Goal: Task Accomplishment & Management: Manage account settings

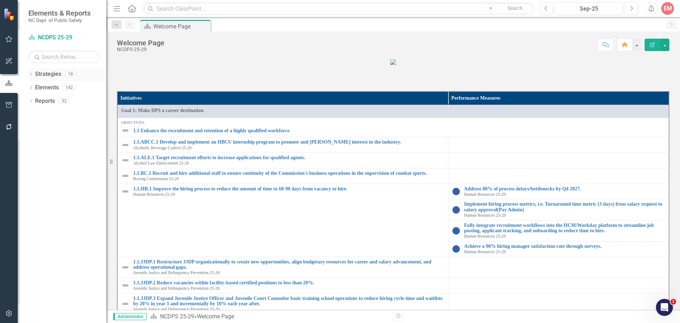
click at [30, 70] on div "Dropdown Strategies 18" at bounding box center [67, 74] width 78 height 13
click at [32, 74] on icon "Dropdown" at bounding box center [30, 75] width 5 height 4
click at [36, 86] on icon "Dropdown" at bounding box center [34, 87] width 5 height 4
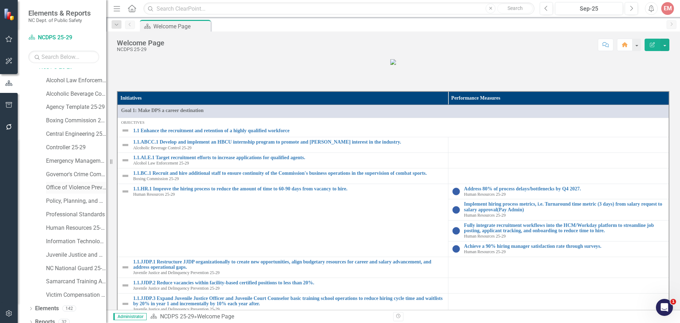
scroll to position [27, 0]
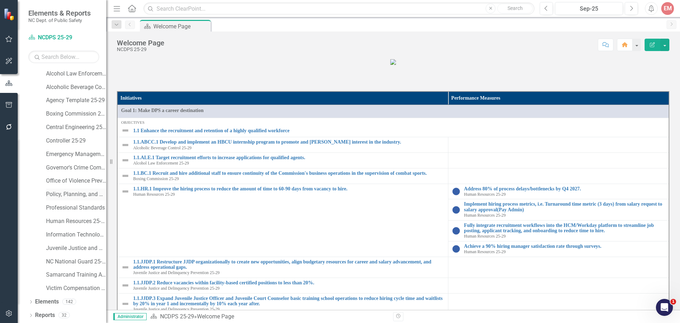
click at [67, 192] on link "Policy, Planning, and Programs" at bounding box center [76, 194] width 60 height 8
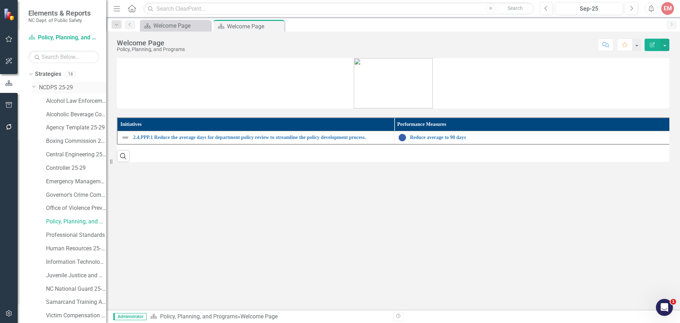
click at [58, 89] on link "NCDPS 25-29" at bounding box center [72, 88] width 67 height 8
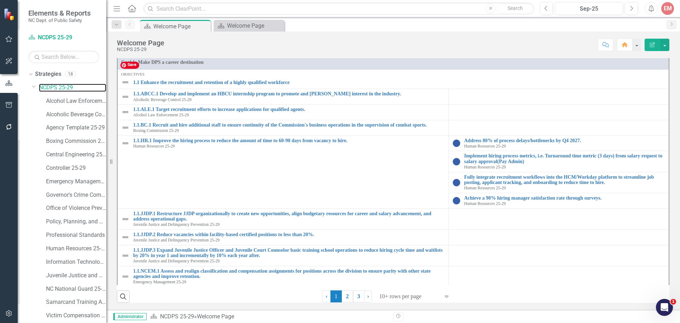
scroll to position [335, 0]
click at [345, 297] on link "2" at bounding box center [347, 296] width 11 height 12
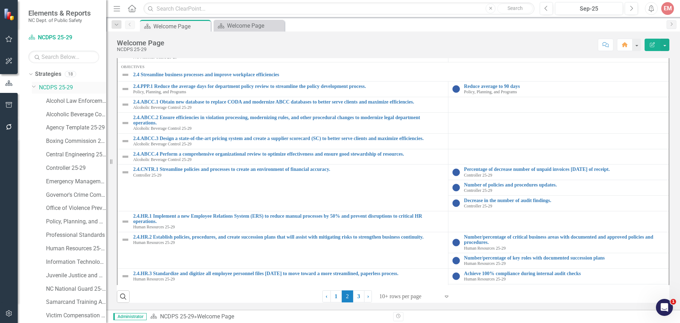
scroll to position [27, 0]
click at [32, 302] on icon at bounding box center [31, 301] width 2 height 3
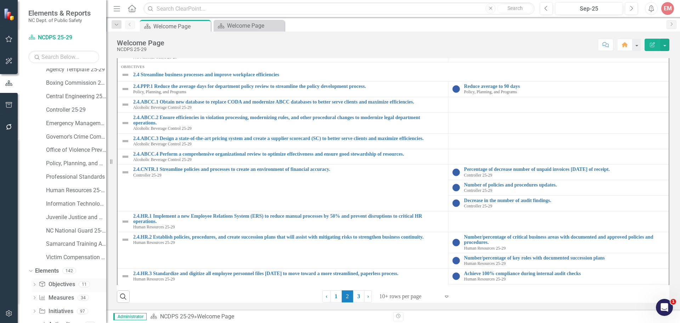
scroll to position [81, 0]
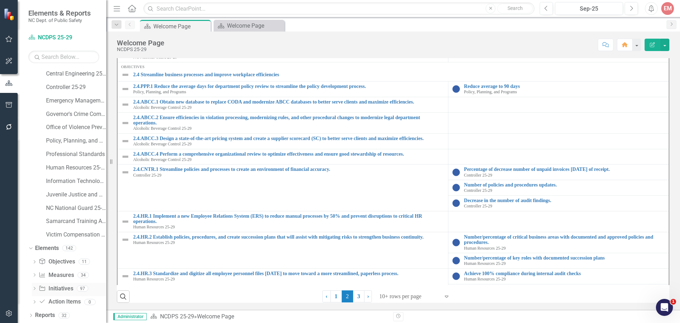
click at [58, 287] on link "Initiative Initiatives" at bounding box center [56, 288] width 34 height 8
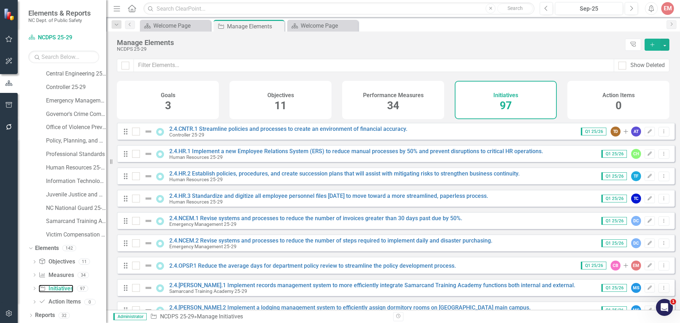
scroll to position [1311, 0]
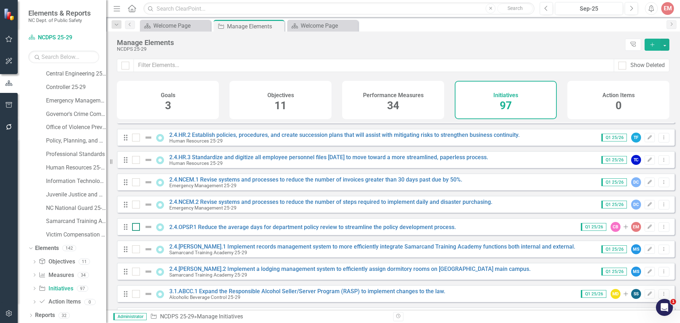
click at [139, 231] on div at bounding box center [136, 227] width 8 height 8
click at [137, 227] on input "checkbox" at bounding box center [134, 225] width 5 height 5
checkbox input "true"
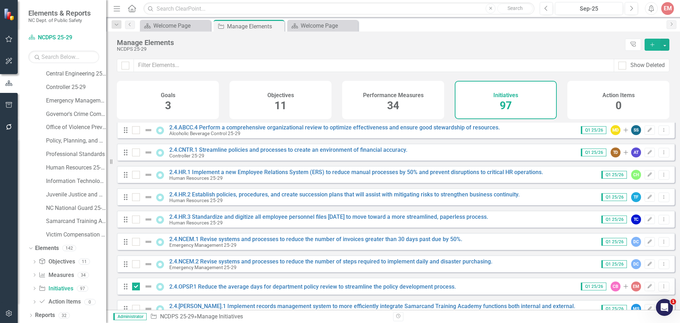
scroll to position [1240, 0]
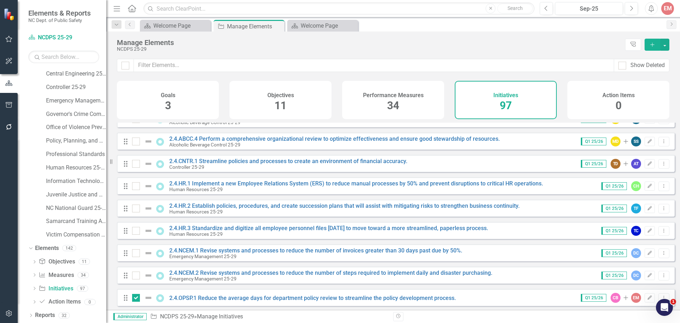
click at [5, 129] on button "button" at bounding box center [9, 127] width 16 height 15
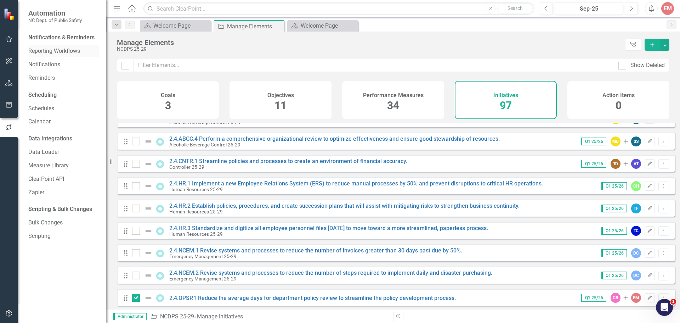
click at [57, 47] on link "Reporting Workflows" at bounding box center [63, 51] width 71 height 8
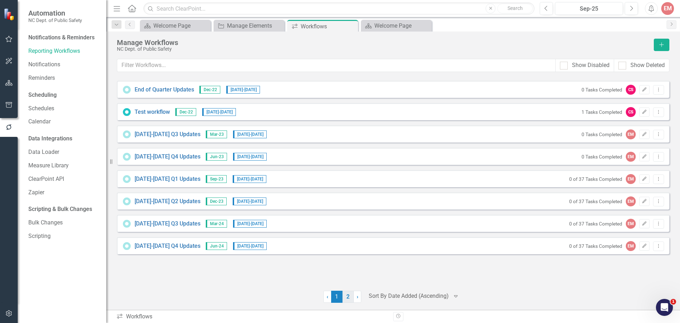
click at [347, 295] on link "2" at bounding box center [348, 296] width 11 height 12
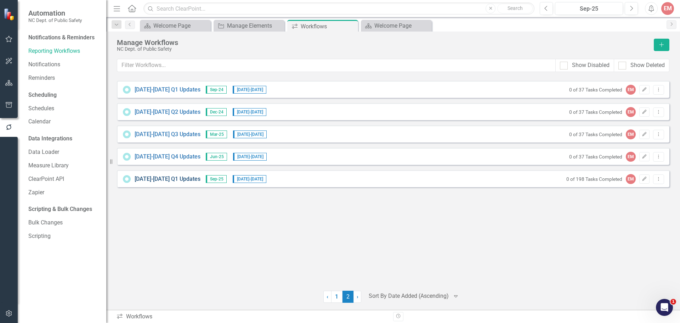
click at [142, 177] on link "[DATE]-[DATE] Q1 Updates" at bounding box center [168, 179] width 66 height 8
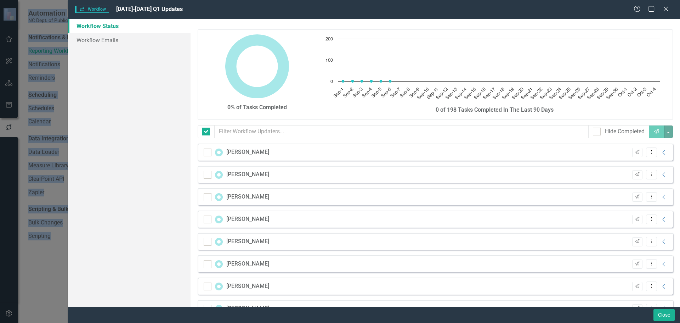
checkbox input "false"
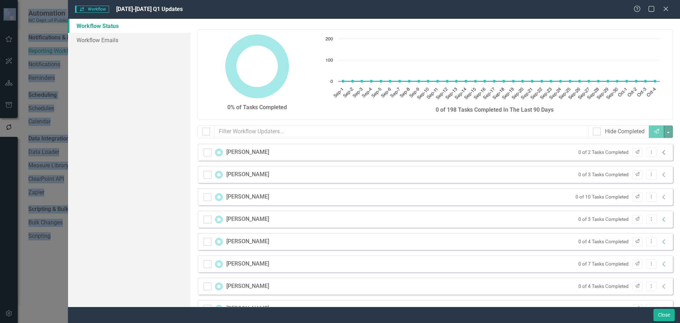
click at [661, 152] on icon "Collapse" at bounding box center [664, 152] width 7 height 6
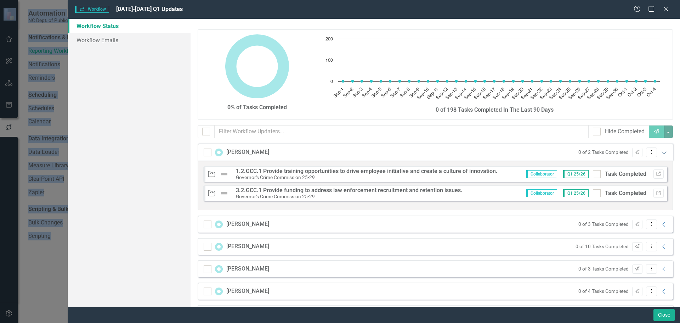
click at [661, 152] on icon "Expanded" at bounding box center [664, 152] width 7 height 6
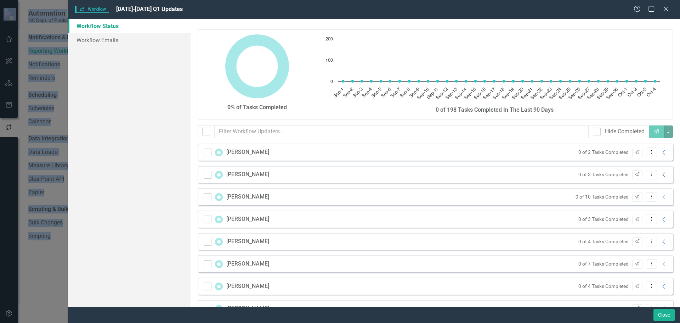
click at [661, 174] on icon "Collapse" at bounding box center [664, 175] width 7 height 6
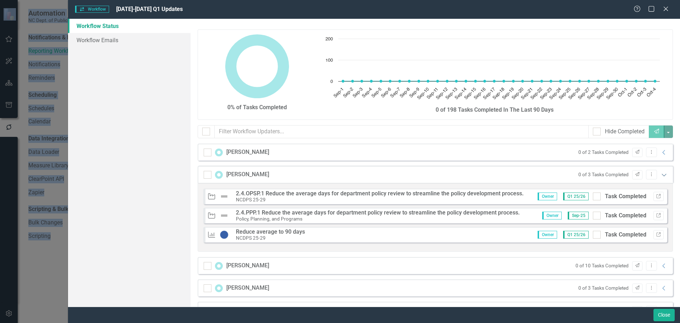
click at [661, 174] on icon "Expanded" at bounding box center [664, 175] width 7 height 6
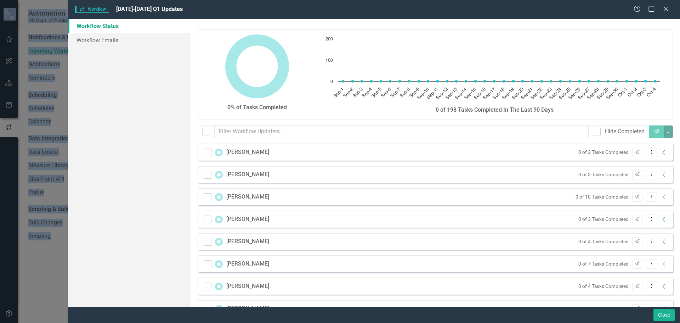
click at [661, 198] on icon "Collapse" at bounding box center [664, 197] width 7 height 6
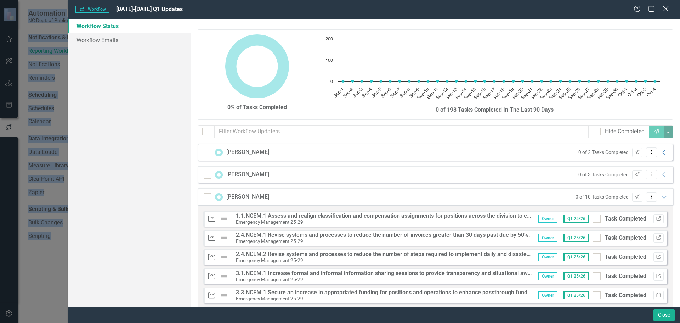
click at [669, 11] on icon "Close" at bounding box center [665, 8] width 9 height 7
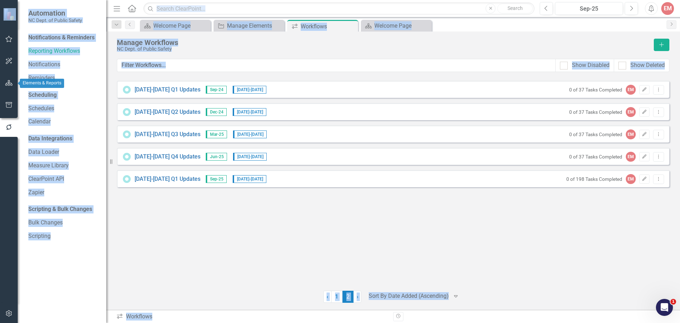
click at [6, 81] on icon "button" at bounding box center [8, 83] width 7 height 6
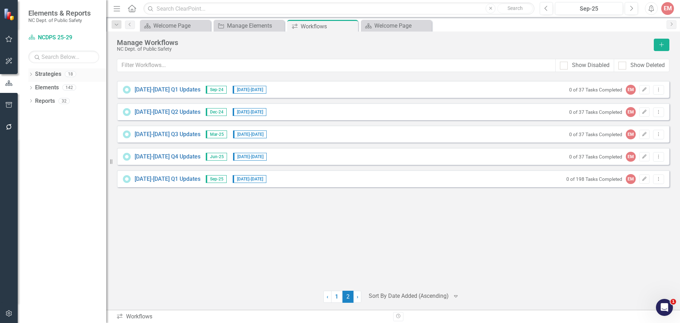
click at [31, 73] on icon "Dropdown" at bounding box center [30, 75] width 5 height 4
click at [30, 102] on icon "Dropdown" at bounding box center [30, 102] width 5 height 4
click at [62, 138] on link "Initiative Initiatives" at bounding box center [56, 141] width 34 height 8
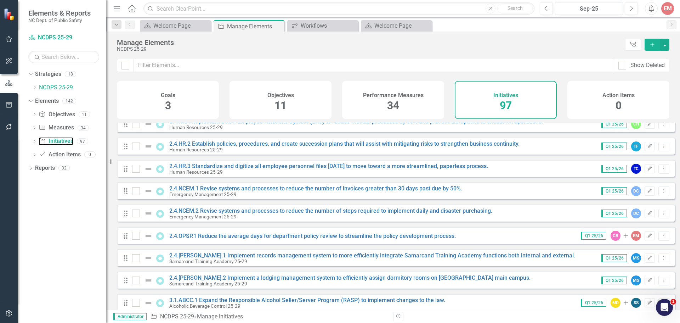
scroll to position [1311, 0]
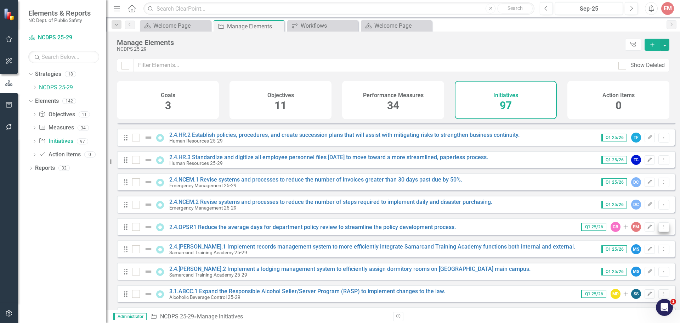
click at [661, 229] on icon "Dropdown Menu" at bounding box center [664, 226] width 6 height 5
click at [631, 281] on link "Trash Delete Initiative" at bounding box center [631, 283] width 63 height 13
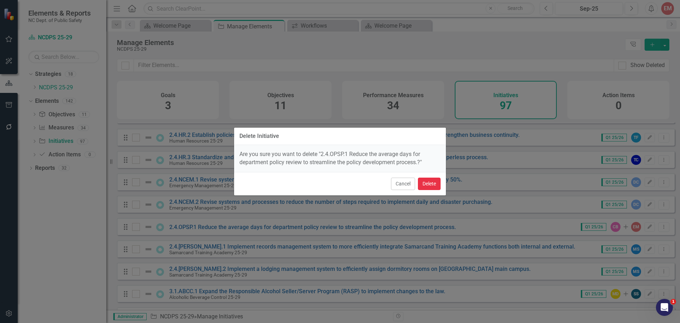
click at [423, 185] on button "Delete" at bounding box center [429, 183] width 23 height 12
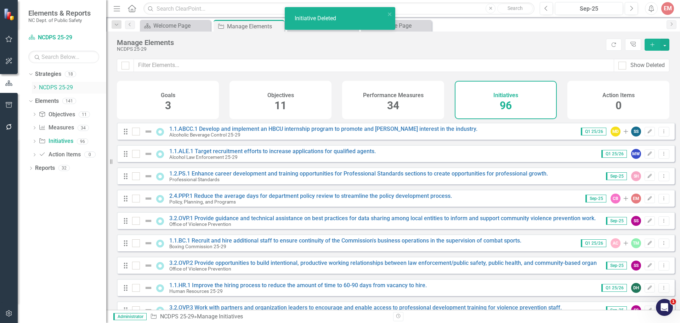
click at [63, 86] on link "NCDPS 25-29" at bounding box center [72, 88] width 67 height 8
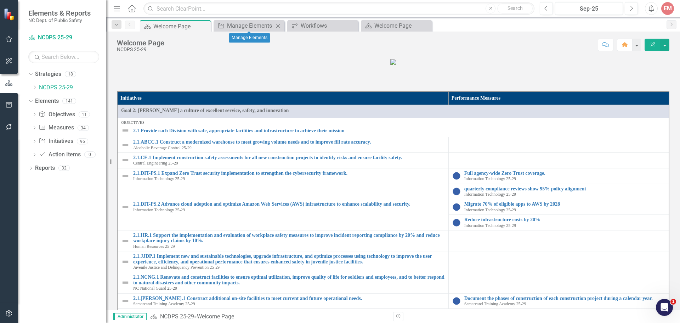
click at [277, 25] on icon "Close" at bounding box center [277, 26] width 7 height 6
click at [0, 0] on icon "Close" at bounding box center [0, 0] width 0 height 0
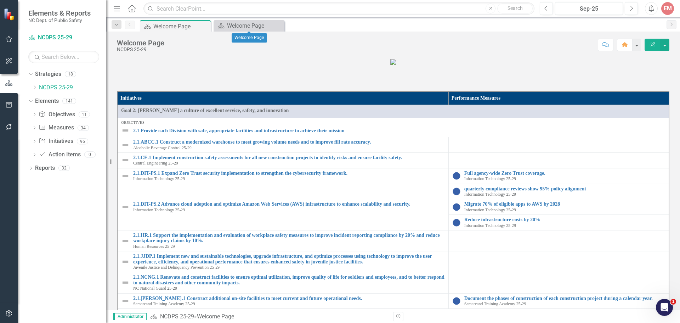
click at [0, 0] on icon "Close" at bounding box center [0, 0] width 0 height 0
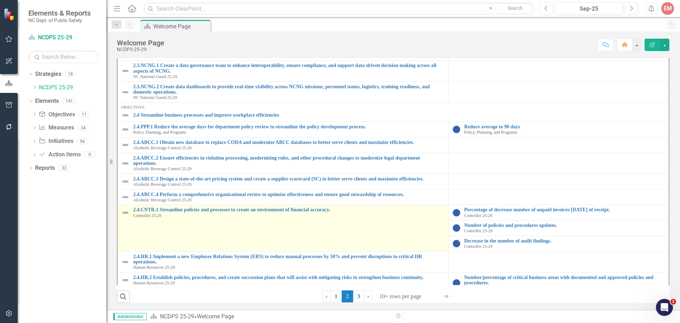
scroll to position [370, 0]
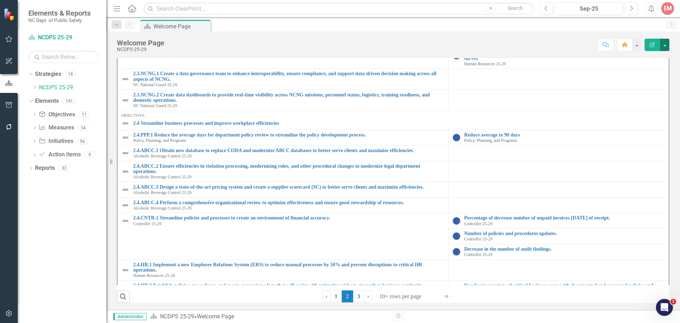
click at [667, 43] on button "button" at bounding box center [664, 45] width 9 height 12
click at [657, 56] on link "Edit Edit Strategy" at bounding box center [640, 57] width 57 height 13
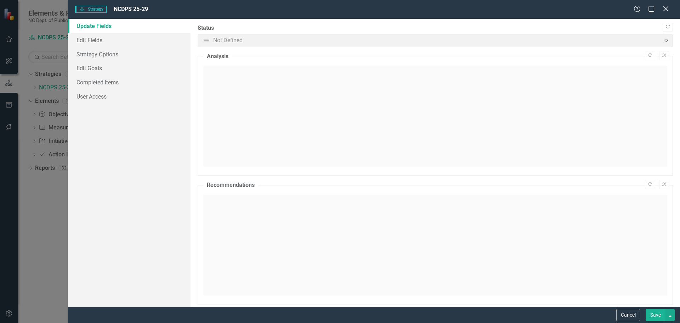
click at [667, 7] on icon "Close" at bounding box center [665, 8] width 9 height 7
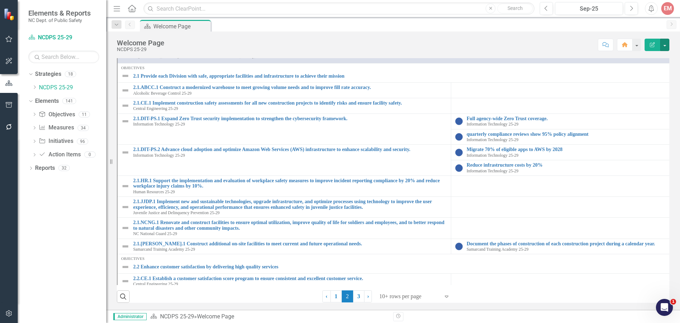
scroll to position [0, 0]
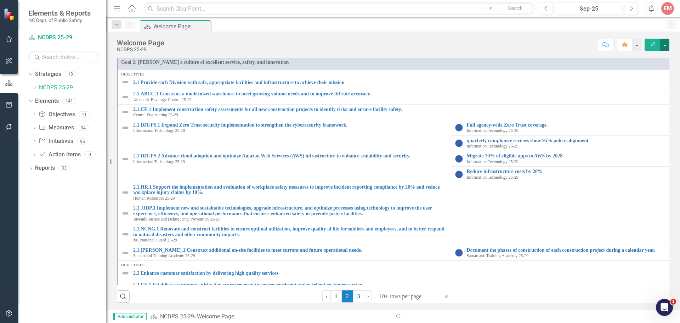
click at [668, 46] on button "button" at bounding box center [664, 45] width 9 height 12
click at [636, 67] on link "Edit Report Edit Layout" at bounding box center [640, 70] width 57 height 13
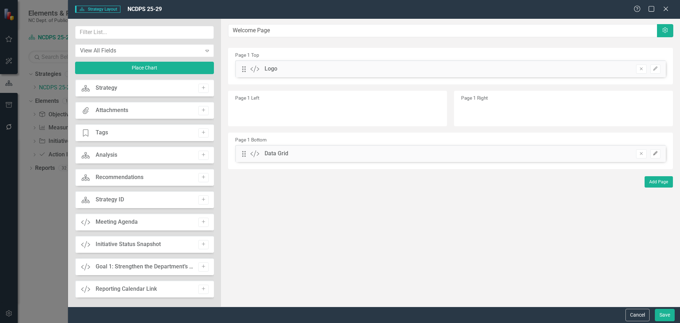
click at [658, 154] on button "Edit" at bounding box center [655, 153] width 10 height 9
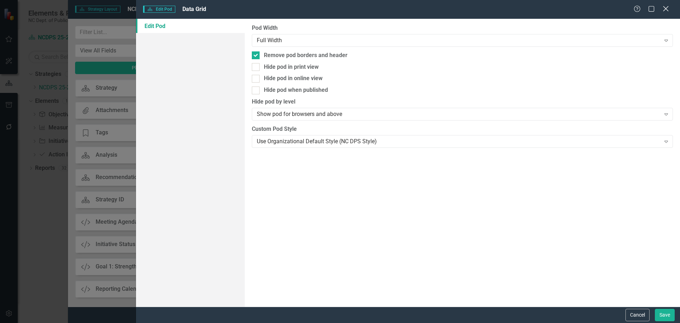
click at [668, 10] on icon "Close" at bounding box center [665, 8] width 9 height 7
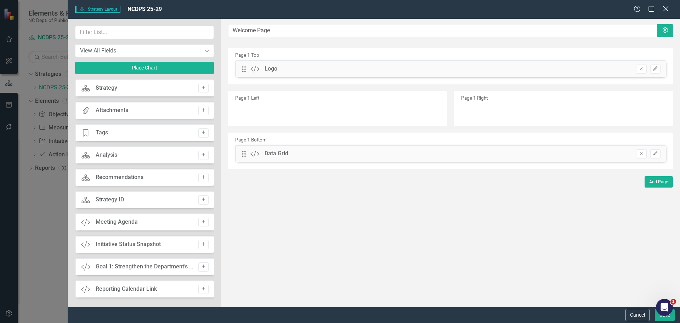
click at [669, 11] on icon "Close" at bounding box center [665, 8] width 9 height 7
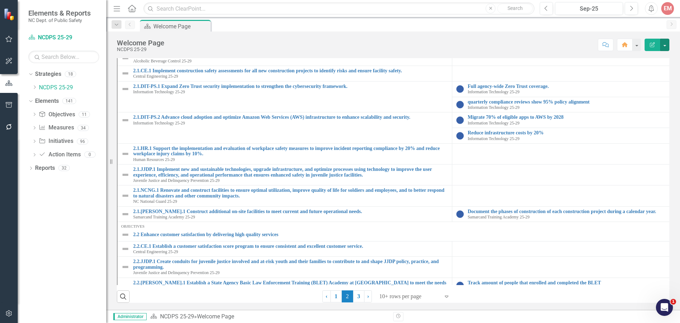
scroll to position [106, 0]
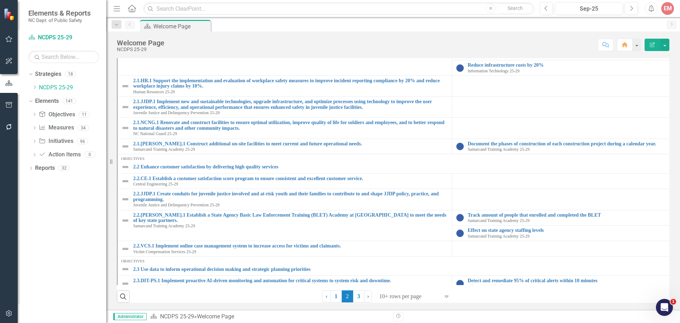
click at [395, 56] on th "Initiatives" at bounding box center [284, 49] width 335 height 13
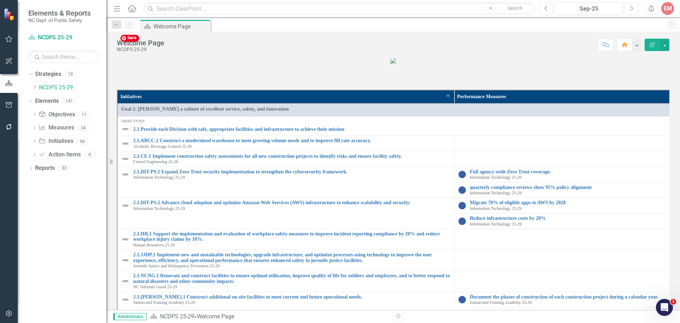
scroll to position [0, 0]
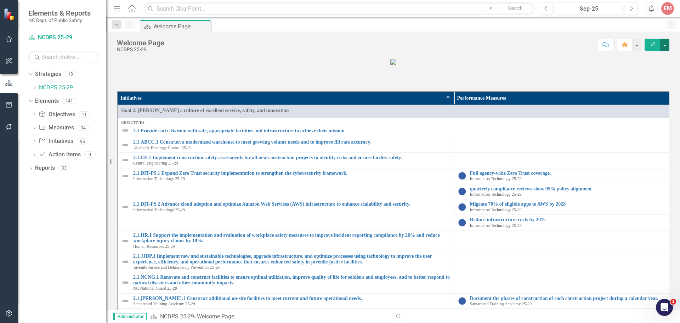
click at [666, 50] on button "button" at bounding box center [664, 45] width 9 height 12
click at [664, 56] on link "Edit Edit Strategy" at bounding box center [640, 57] width 57 height 13
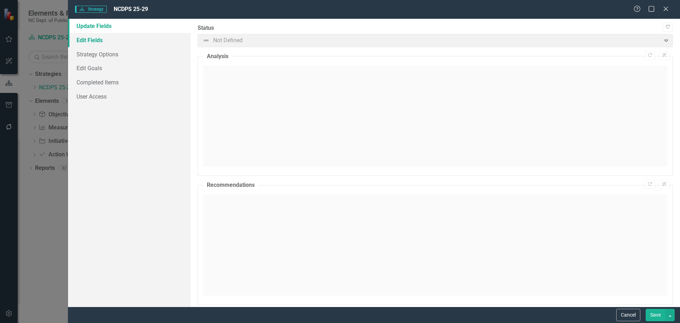
click at [97, 45] on link "Edit Fields" at bounding box center [129, 40] width 123 height 14
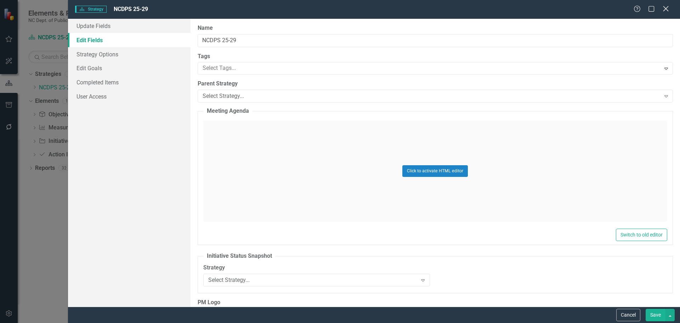
click at [668, 7] on icon at bounding box center [665, 8] width 5 height 5
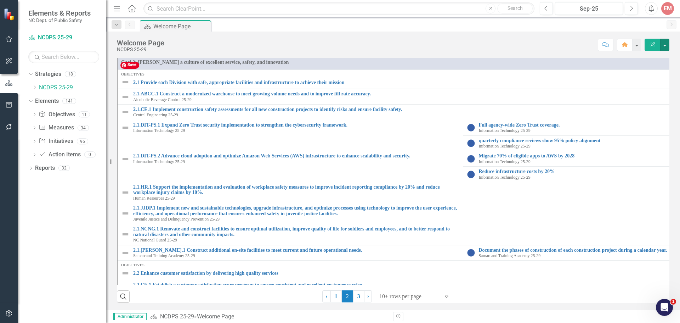
scroll to position [283, 0]
click at [30, 166] on div "Dropdown" at bounding box center [30, 169] width 5 height 6
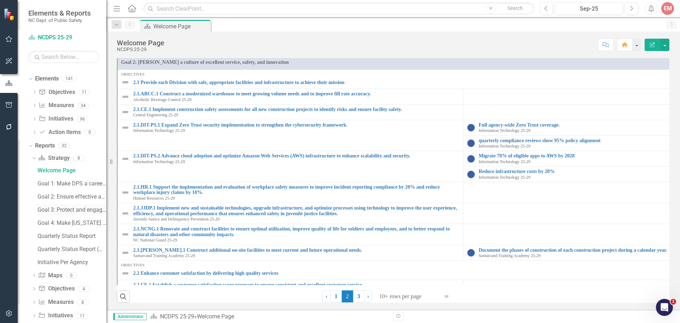
scroll to position [47, 0]
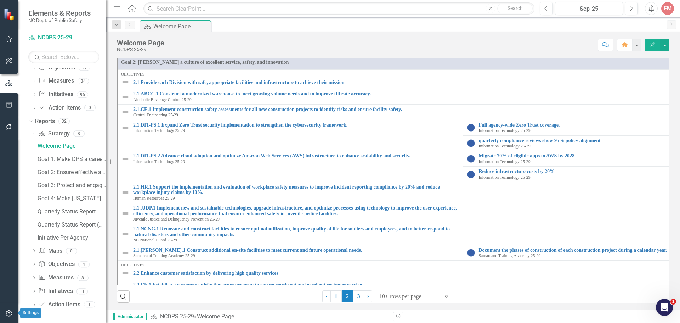
click at [7, 314] on icon "button" at bounding box center [8, 313] width 7 height 6
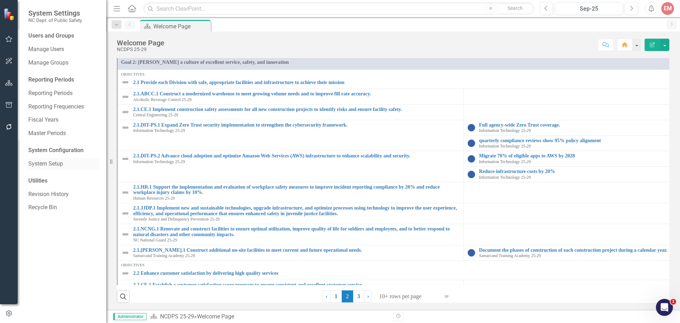
click at [45, 166] on link "System Setup" at bounding box center [63, 164] width 71 height 8
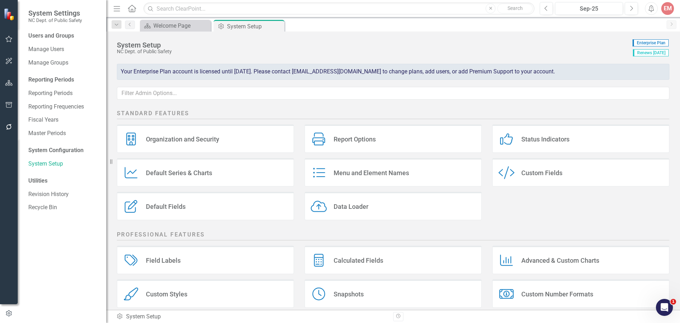
click at [215, 181] on div "Default Series Default Series & Charts" at bounding box center [205, 172] width 177 height 28
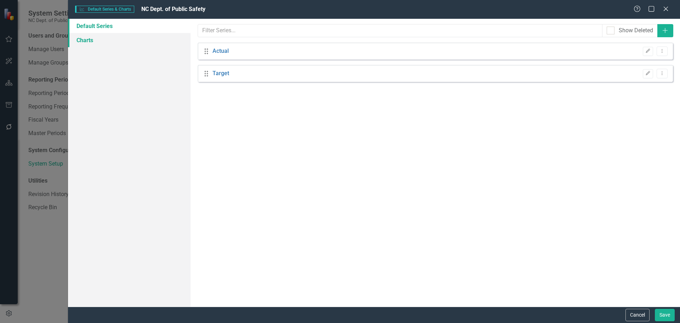
click at [84, 38] on link "Charts" at bounding box center [129, 40] width 123 height 14
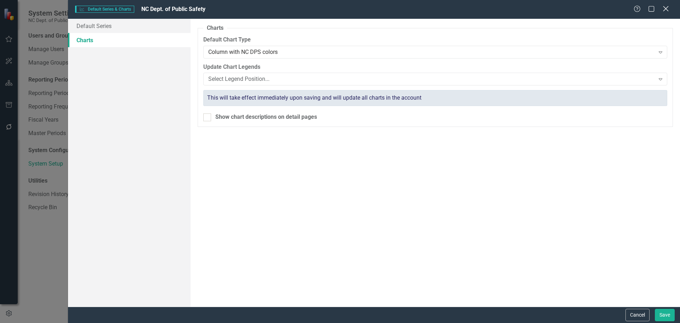
click at [668, 11] on icon at bounding box center [665, 8] width 5 height 5
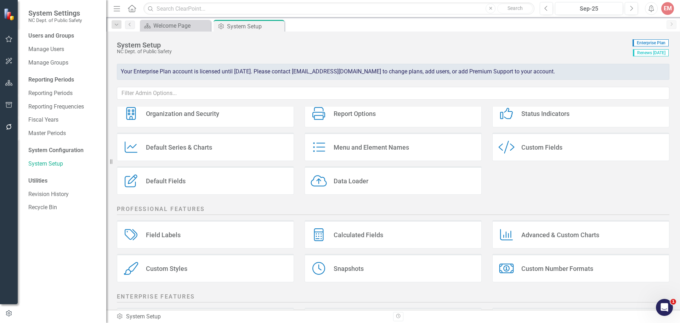
scroll to position [35, 0]
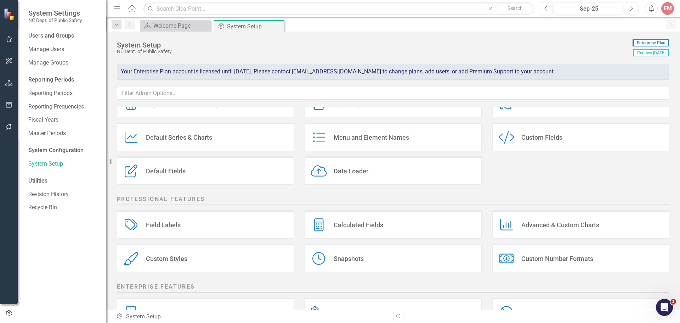
click at [562, 225] on div "Advanced & Custom Charts" at bounding box center [560, 225] width 78 height 8
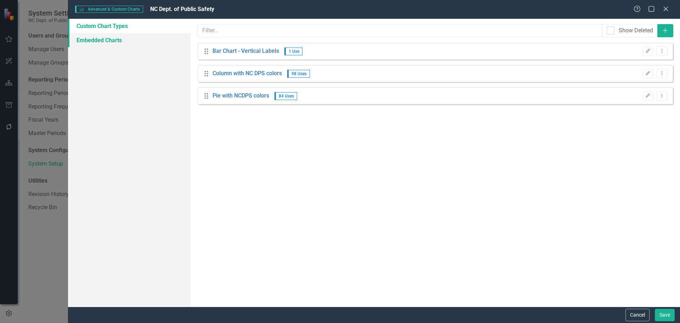
click at [124, 41] on link "Embedded Charts" at bounding box center [129, 40] width 123 height 14
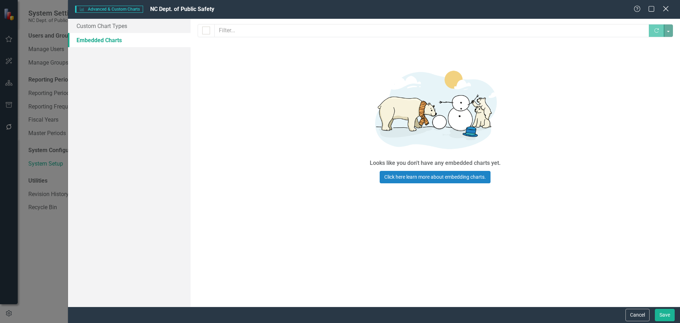
click at [664, 10] on icon "Close" at bounding box center [665, 8] width 9 height 7
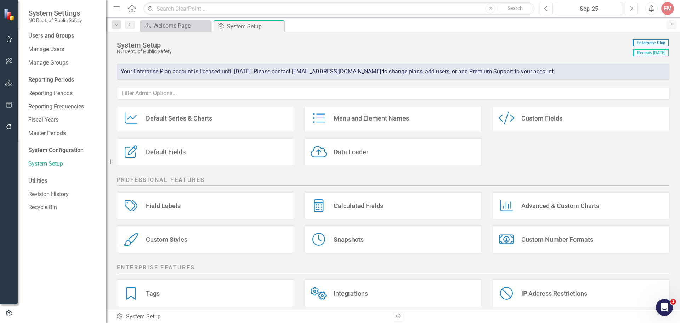
scroll to position [96, 0]
